Goal: Task Accomplishment & Management: Use online tool/utility

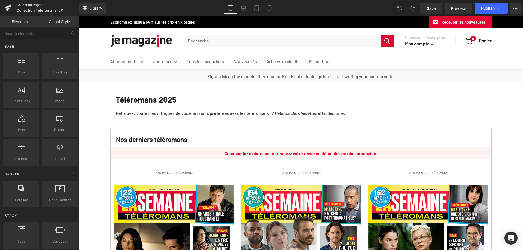
click at [26, 6] on link "Collection Pages" at bounding box center [47, 5] width 63 height 4
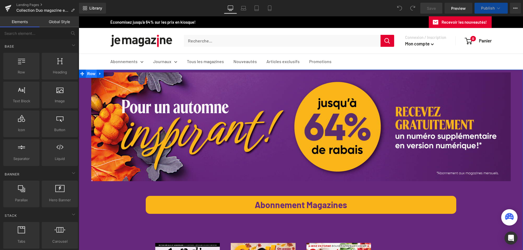
click at [90, 74] on span "Row" at bounding box center [91, 74] width 11 height 8
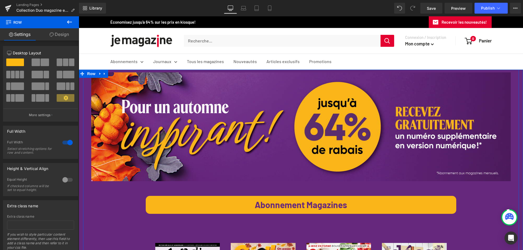
click at [66, 31] on link "Design" at bounding box center [58, 34] width 39 height 12
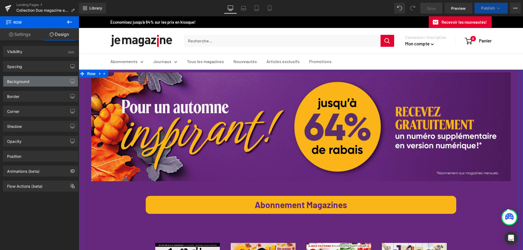
click at [26, 81] on div "Background" at bounding box center [18, 80] width 22 height 8
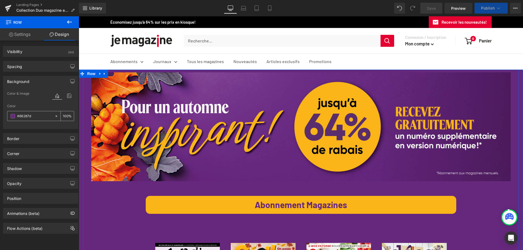
click at [14, 116] on span at bounding box center [13, 116] width 4 height 4
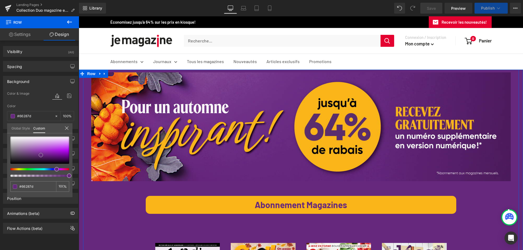
type input "#7e3898"
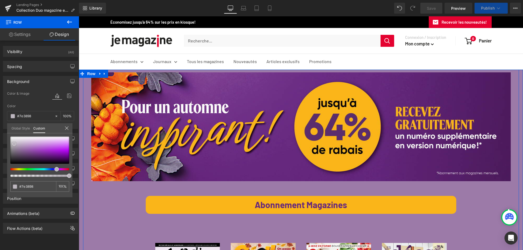
type input "#9c7aa8"
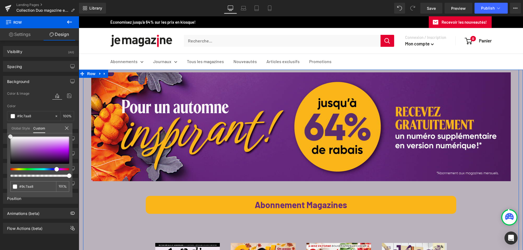
type input "#bab2bc"
type input "#ffffff"
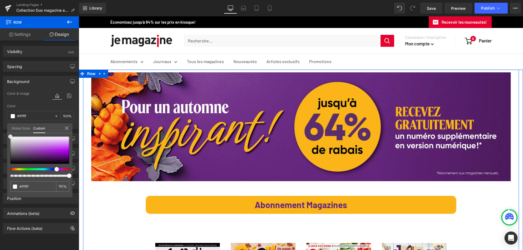
drag, startPoint x: 40, startPoint y: 155, endPoint x: 6, endPoint y: 129, distance: 42.4
click at [6, 129] on div "Background Color & Image color rgba(255, 255, 255, 1) Color #ffffff 100 % Image…" at bounding box center [40, 100] width 81 height 57
click at [147, 5] on div "Library Desktop Desktop Laptop Tablet Mobile Save Preview Publish Scheduled Vie…" at bounding box center [301, 8] width 444 height 11
click at [10, 136] on span at bounding box center [10, 137] width 4 height 4
click at [17, 187] on div "#ffffff" at bounding box center [33, 186] width 46 height 11
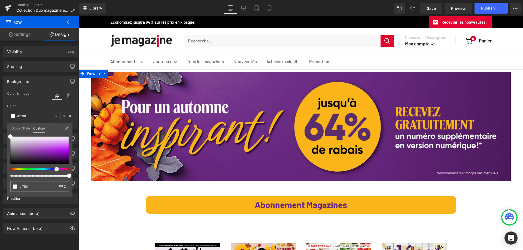
click at [67, 128] on icon at bounding box center [67, 128] width 4 height 4
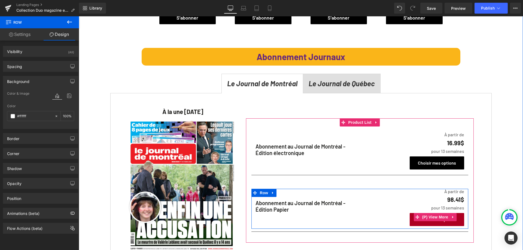
scroll to position [599, 0]
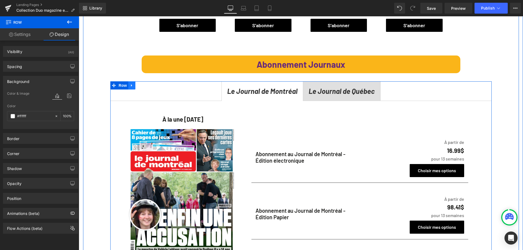
click at [132, 85] on icon at bounding box center [132, 86] width 4 height 4
click at [144, 86] on icon at bounding box center [146, 86] width 4 height 4
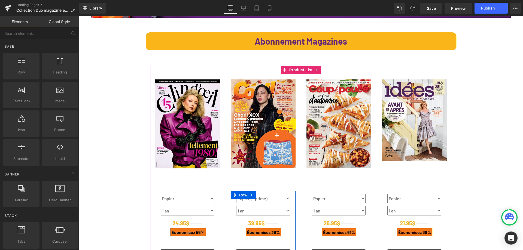
scroll to position [163, 0]
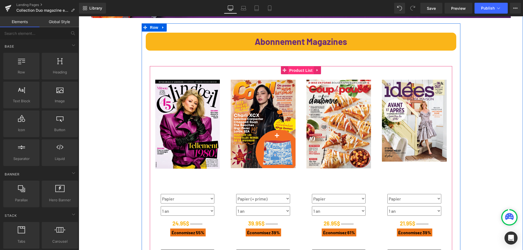
click at [295, 71] on span "Product List" at bounding box center [301, 70] width 26 height 8
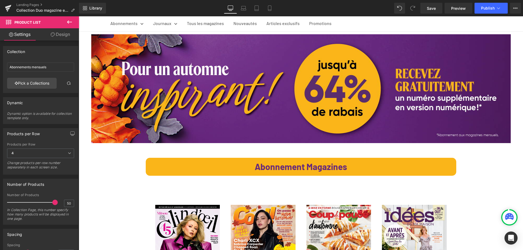
scroll to position [27, 0]
